Goal: Navigation & Orientation: Find specific page/section

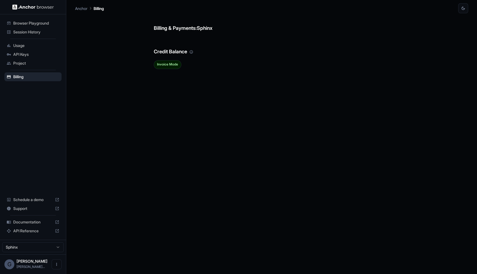
click at [45, 26] on span "Browser Playground" at bounding box center [36, 23] width 46 height 6
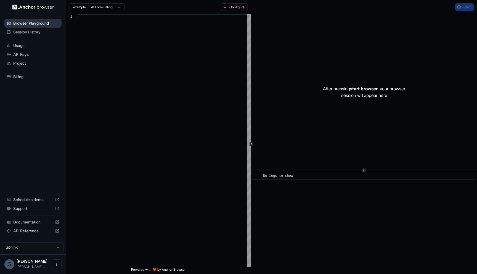
scroll to position [50, 0]
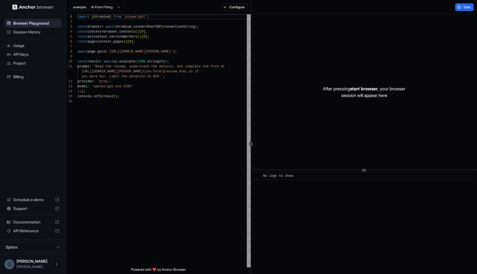
click at [31, 35] on div "Session History" at bounding box center [32, 32] width 57 height 9
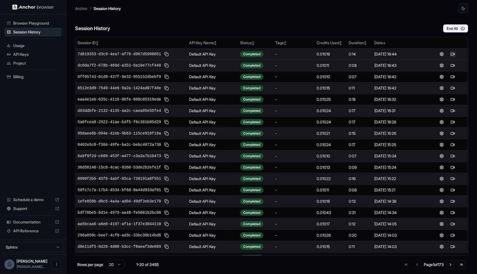
click at [451, 53] on button at bounding box center [452, 54] width 7 height 7
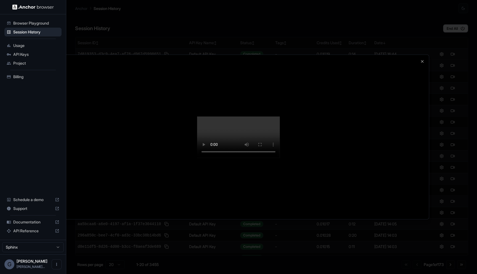
click at [420, 55] on div at bounding box center [238, 137] width 381 height 164
click at [422, 59] on icon "button" at bounding box center [422, 61] width 4 height 4
